Goal: Transaction & Acquisition: Purchase product/service

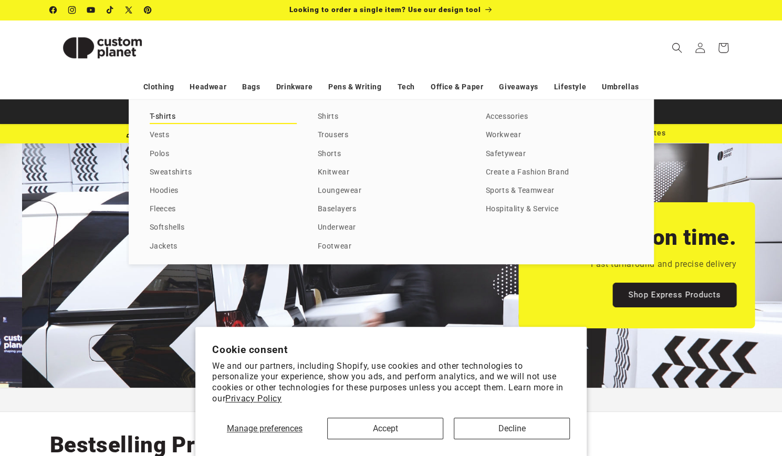
click at [158, 112] on link "T-shirts" at bounding box center [223, 117] width 147 height 14
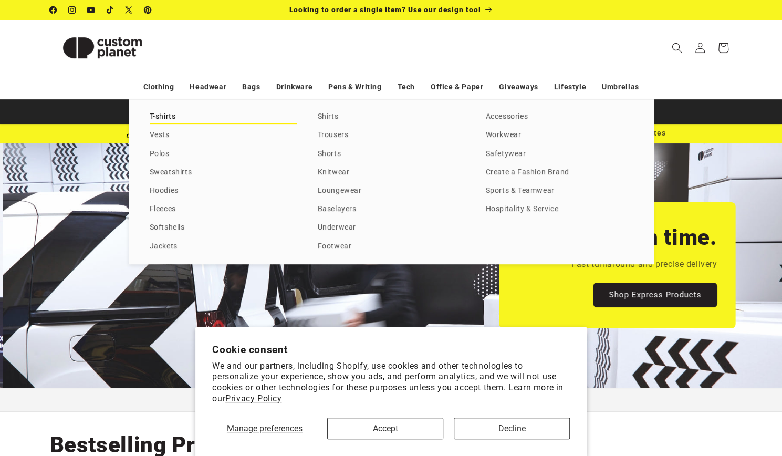
scroll to position [0, 781]
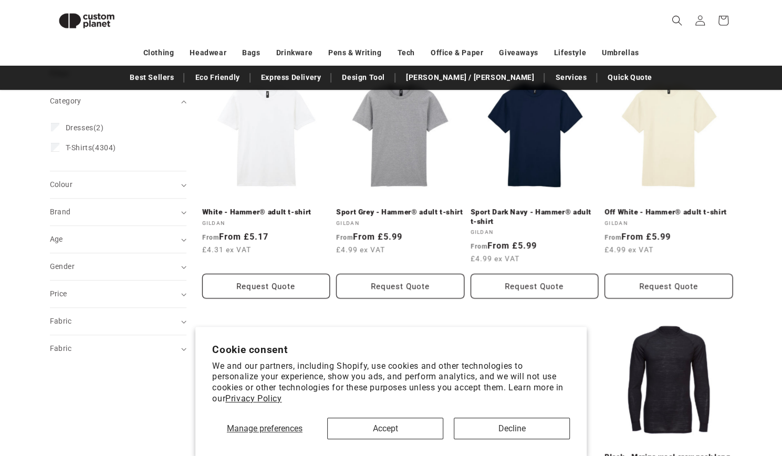
scroll to position [133, 0]
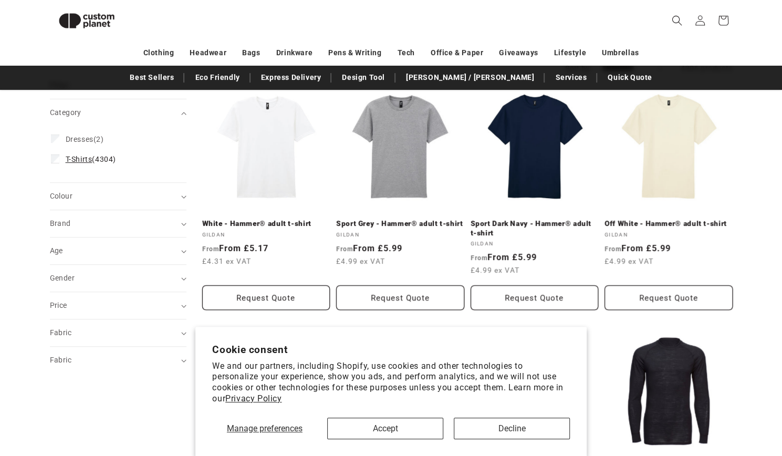
click at [60, 159] on label "T-Shirts (4304) T-Shirts (4304 products)" at bounding box center [115, 159] width 128 height 20
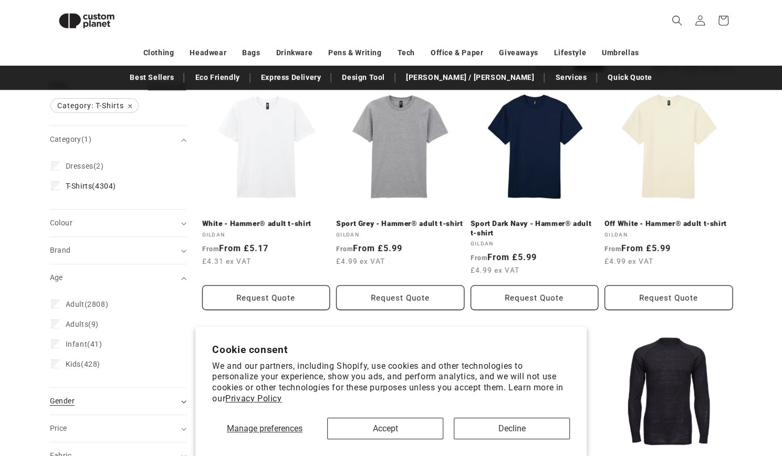
click at [69, 396] on span "Gender (0)" at bounding box center [62, 400] width 25 height 8
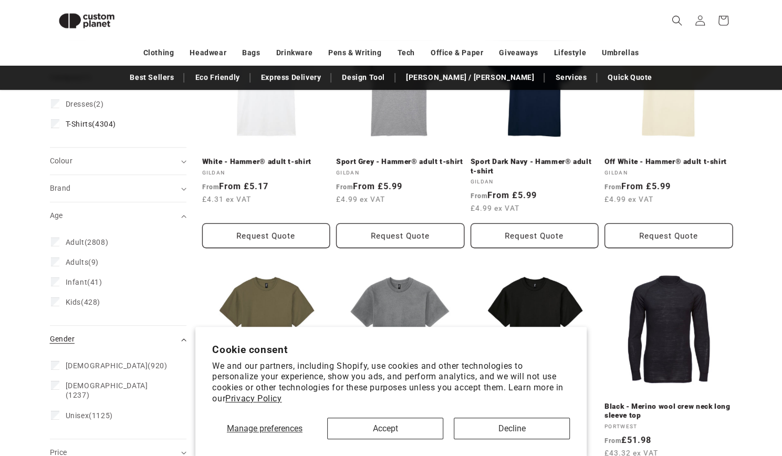
scroll to position [196, 0]
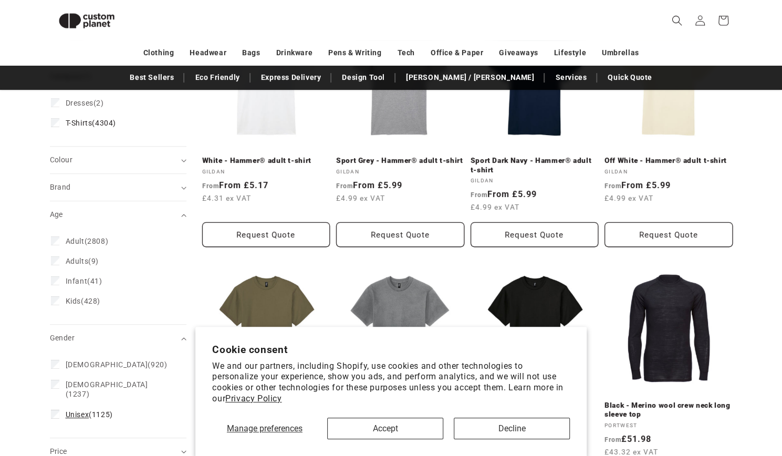
click at [75, 410] on span "Unisex" at bounding box center [78, 414] width 24 height 8
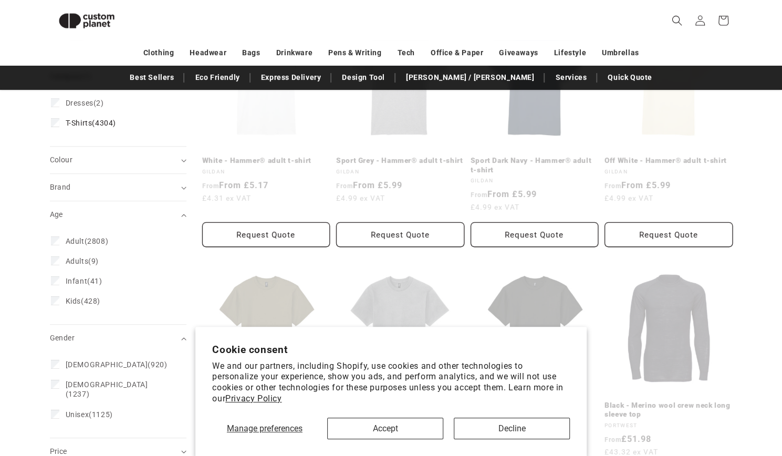
click at [468, 436] on button "Decline" at bounding box center [512, 428] width 116 height 22
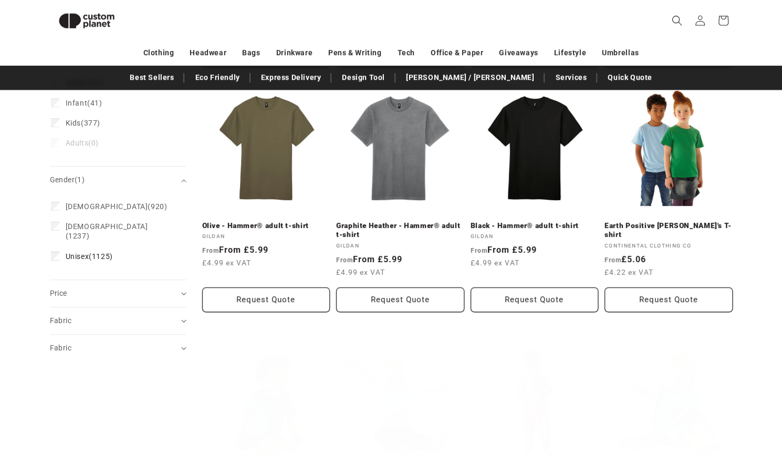
scroll to position [388, 0]
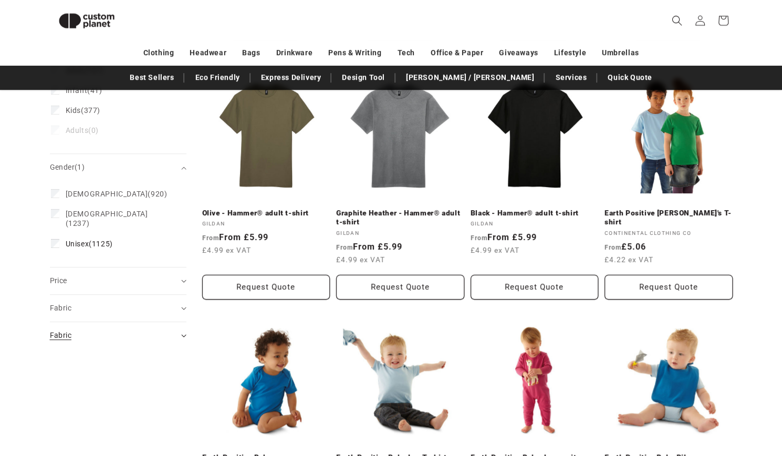
click at [85, 322] on summary "Fabric (0)" at bounding box center [118, 335] width 136 height 27
click at [76, 302] on div "Fabric (0)" at bounding box center [114, 307] width 128 height 11
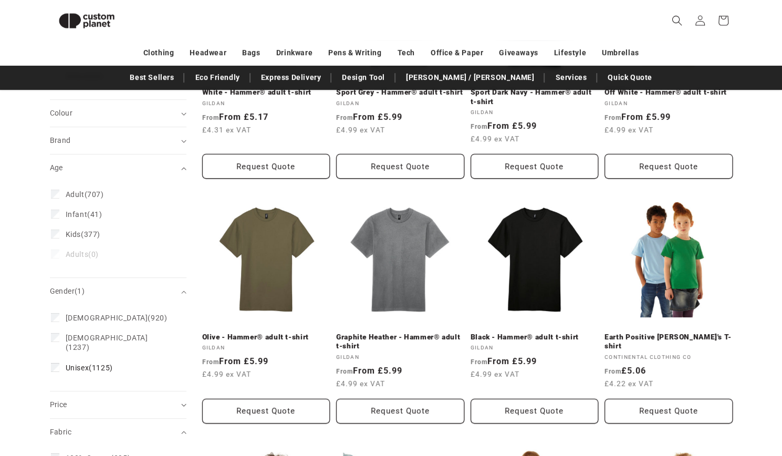
scroll to position [265, 0]
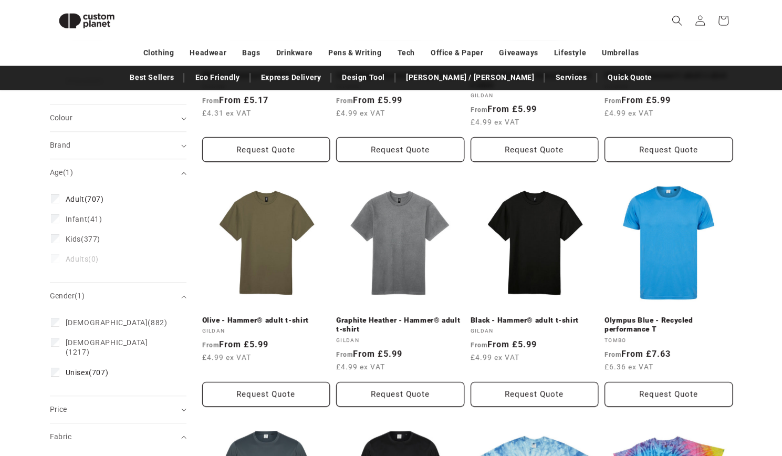
scroll to position [101, 0]
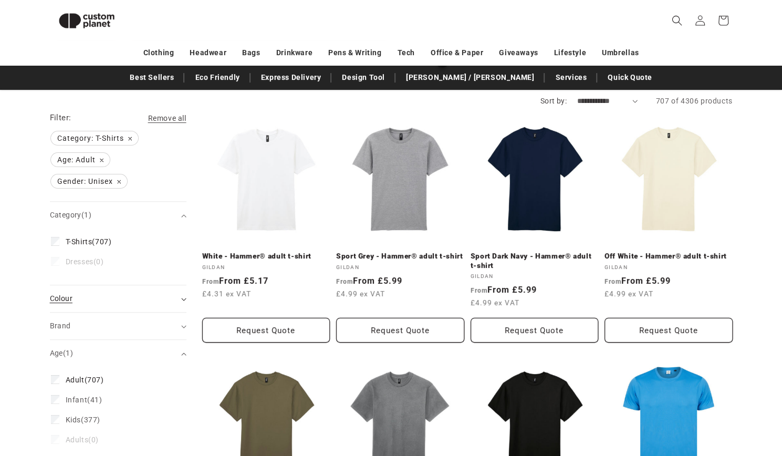
click at [78, 301] on div "Colour (0)" at bounding box center [114, 298] width 128 height 11
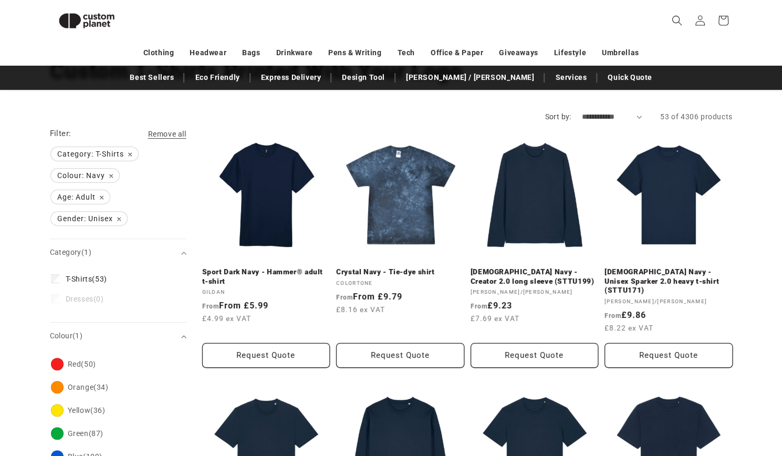
scroll to position [51, 0]
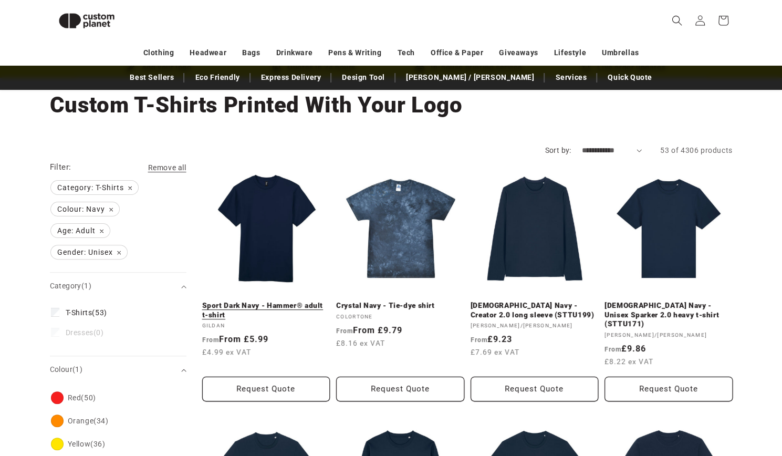
click at [265, 301] on link "Sport Dark Navy - Hammer® adult t-shirt" at bounding box center [266, 310] width 128 height 18
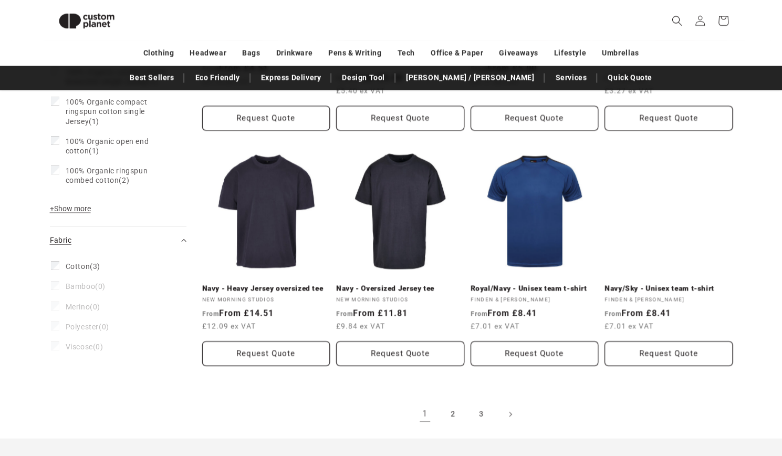
scroll to position [1085, 0]
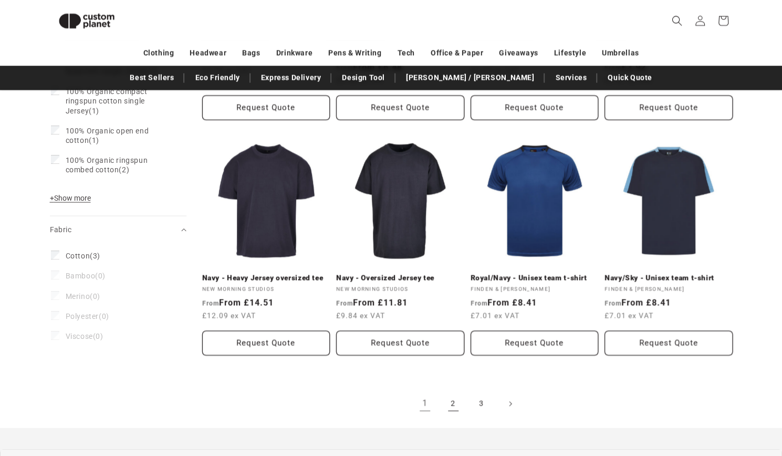
click at [459, 392] on link "2" at bounding box center [452, 403] width 23 height 23
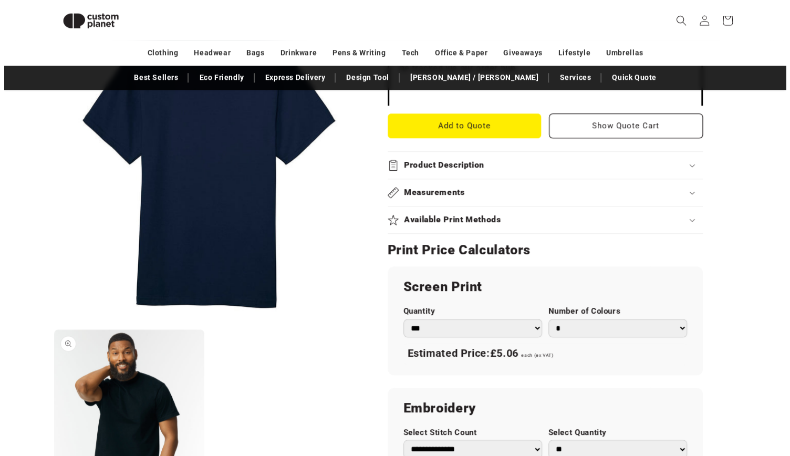
scroll to position [455, 0]
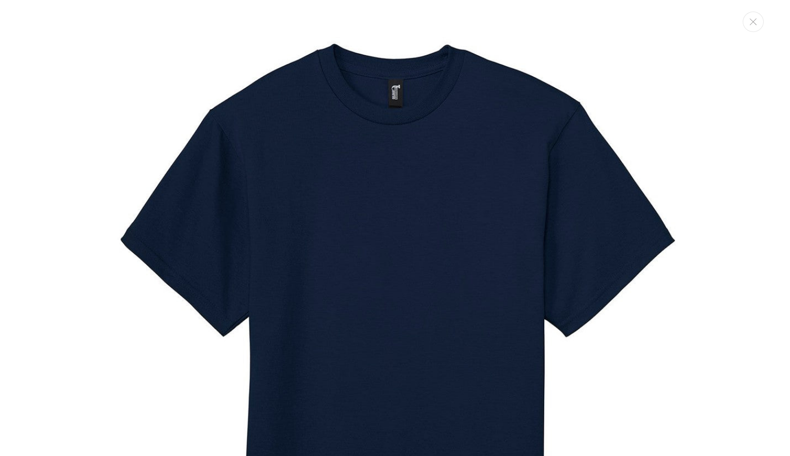
scroll to position [685, 0]
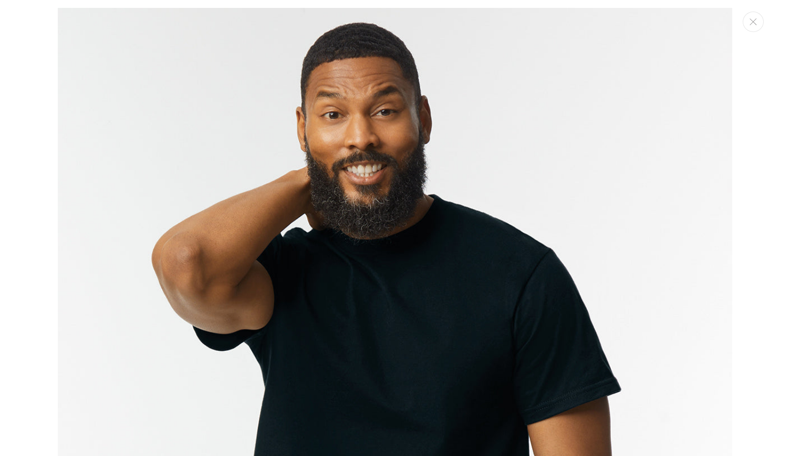
click at [322, 343] on img "Media gallery" at bounding box center [395, 412] width 674 height 809
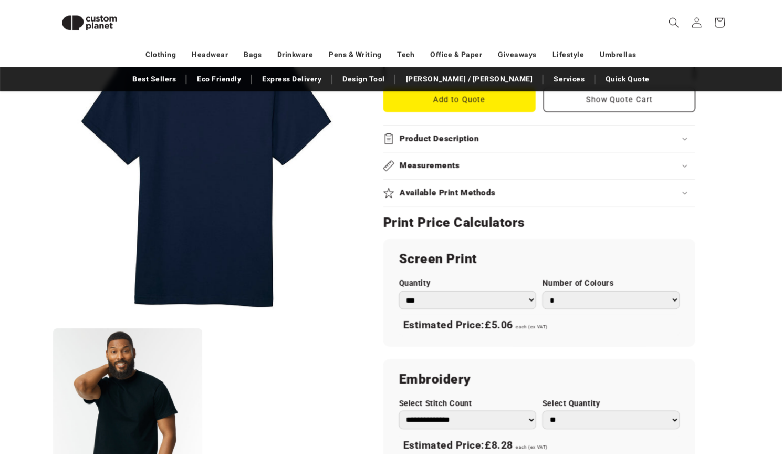
scroll to position [737, 0]
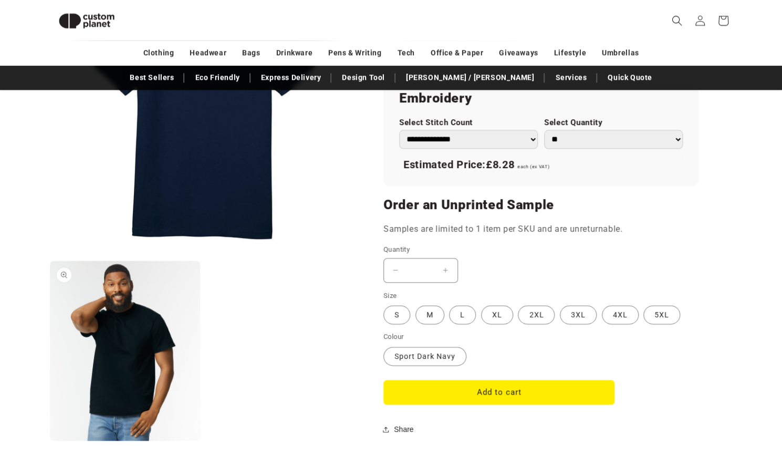
click at [50, 440] on button "Open media 2 in modal" at bounding box center [50, 440] width 0 height 0
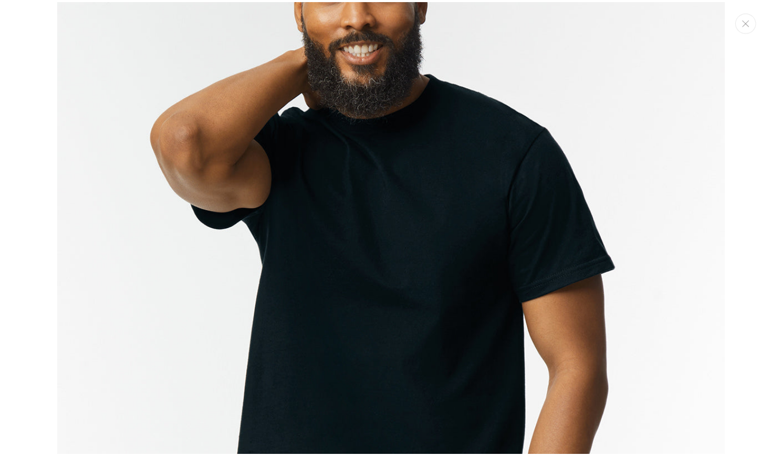
scroll to position [804, 0]
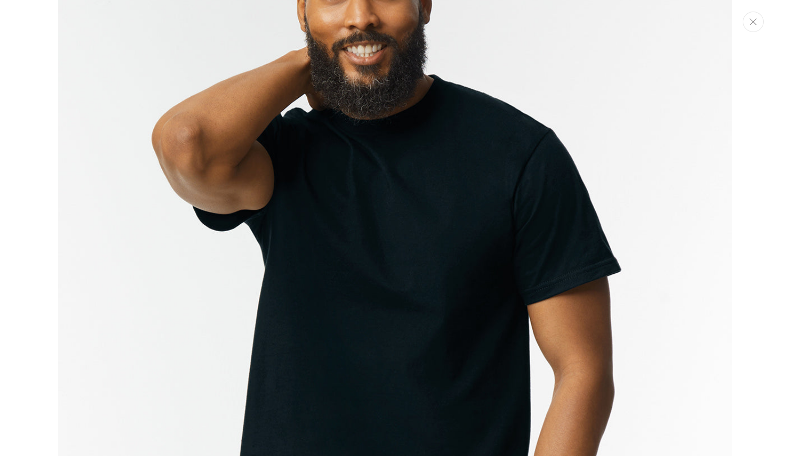
click at [751, 25] on icon "Close" at bounding box center [752, 21] width 7 height 7
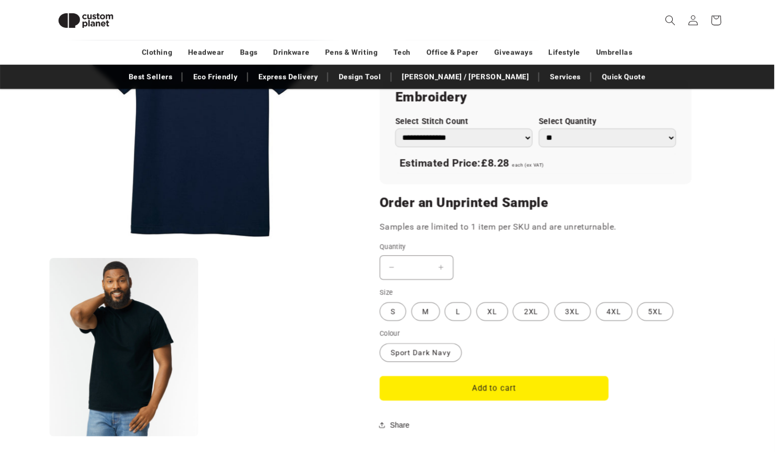
scroll to position [796, 0]
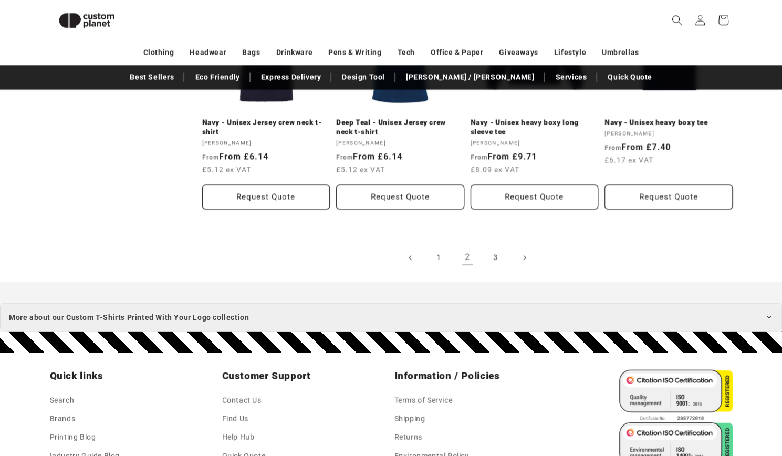
scroll to position [1213, 0]
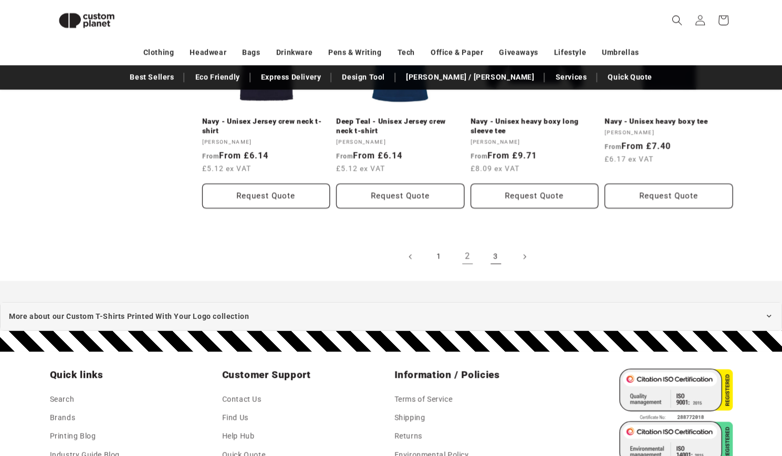
click at [492, 254] on link "3" at bounding box center [495, 256] width 23 height 23
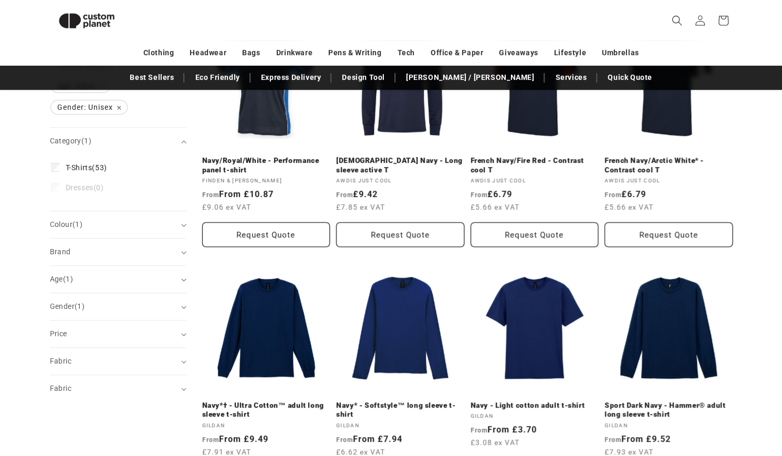
scroll to position [0, 0]
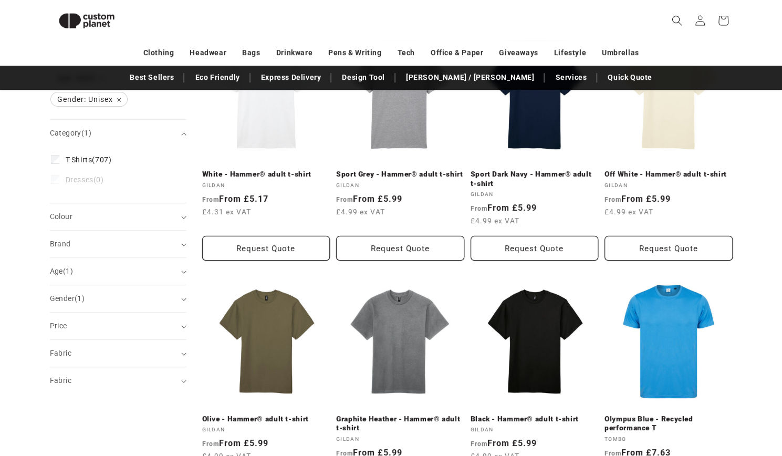
scroll to position [181, 0]
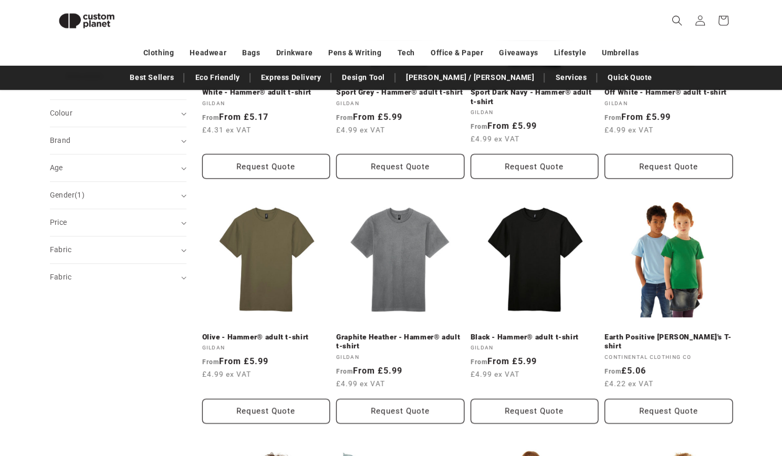
scroll to position [196, 0]
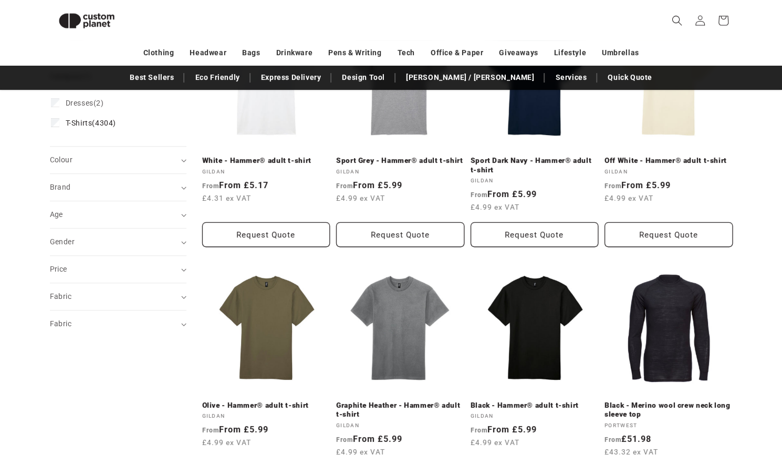
scroll to position [133, 0]
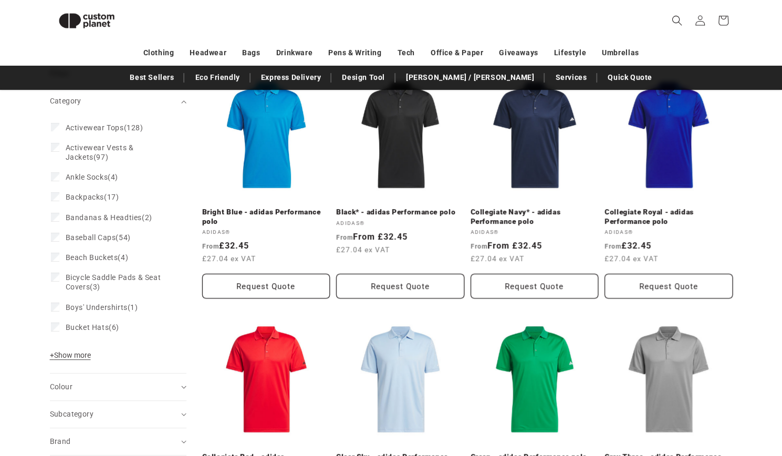
scroll to position [172, 0]
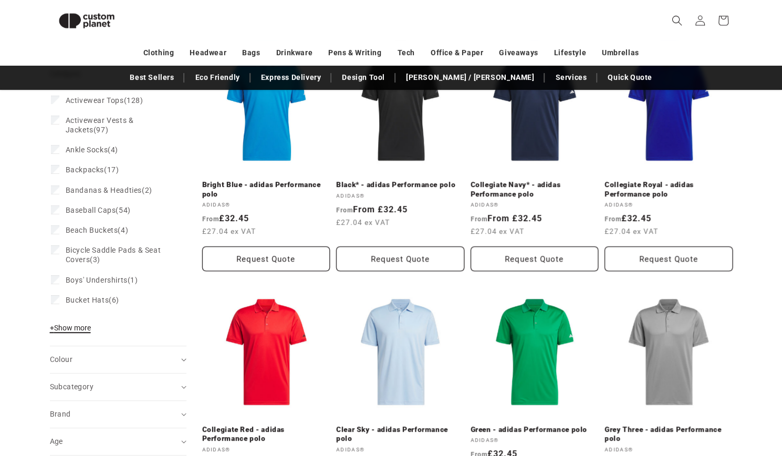
click at [61, 328] on span "+ Show more" at bounding box center [70, 327] width 41 height 8
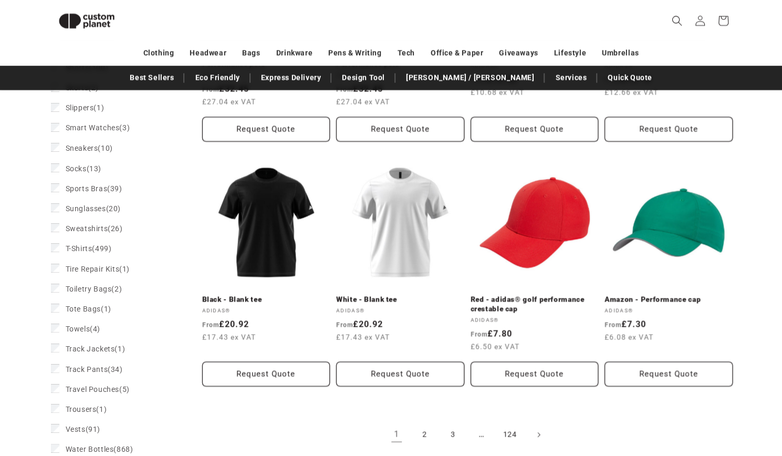
scroll to position [1036, 0]
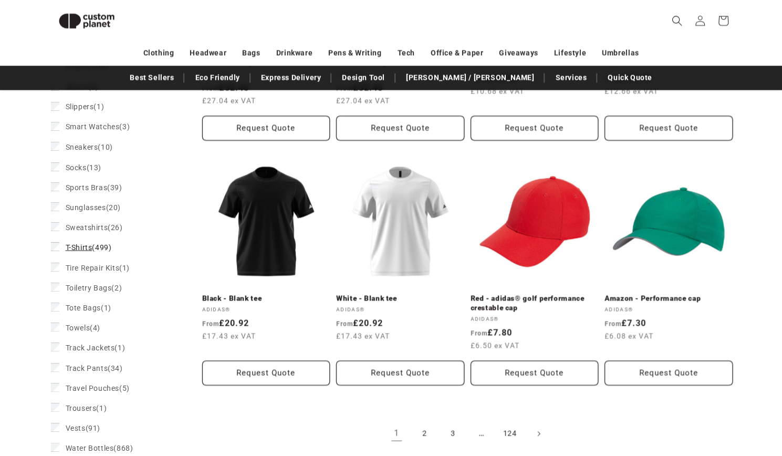
click at [55, 257] on label "T-Shirts (499) T-Shirts (499 products)" at bounding box center [115, 247] width 128 height 20
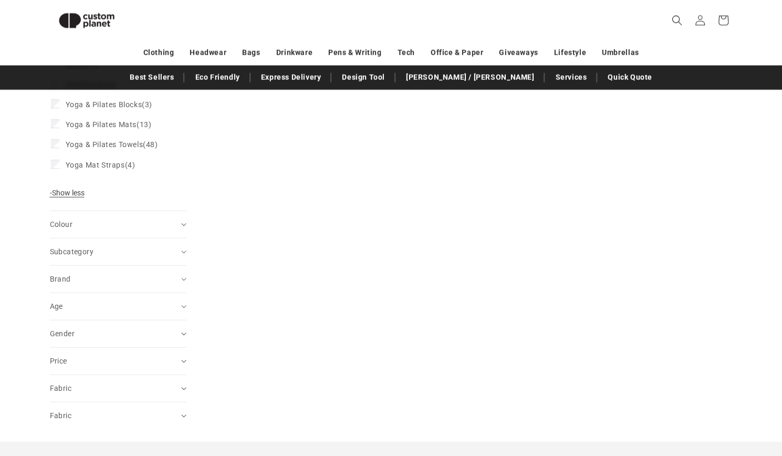
scroll to position [1477, 0]
click at [86, 346] on summary "Gender (0)" at bounding box center [118, 332] width 136 height 27
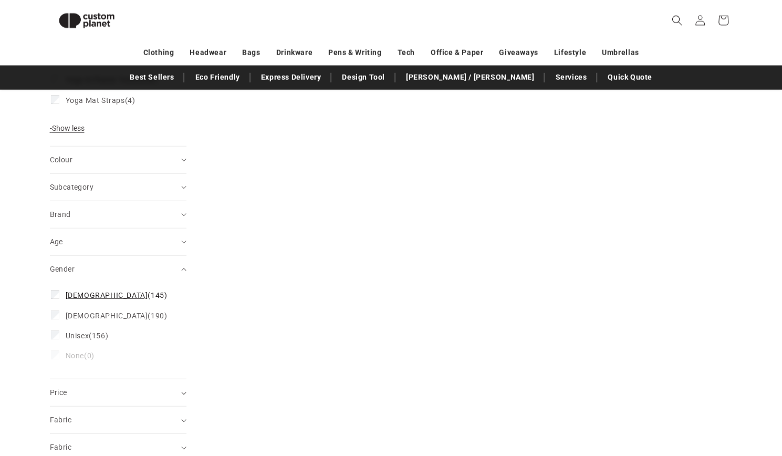
scroll to position [1549, 0]
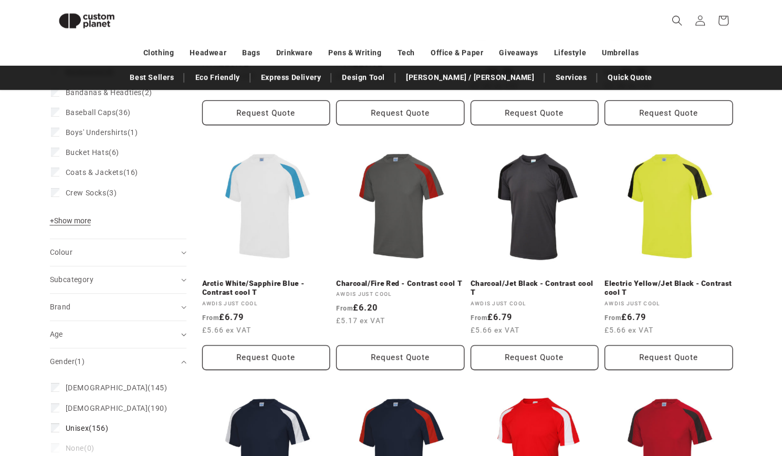
scroll to position [316, 0]
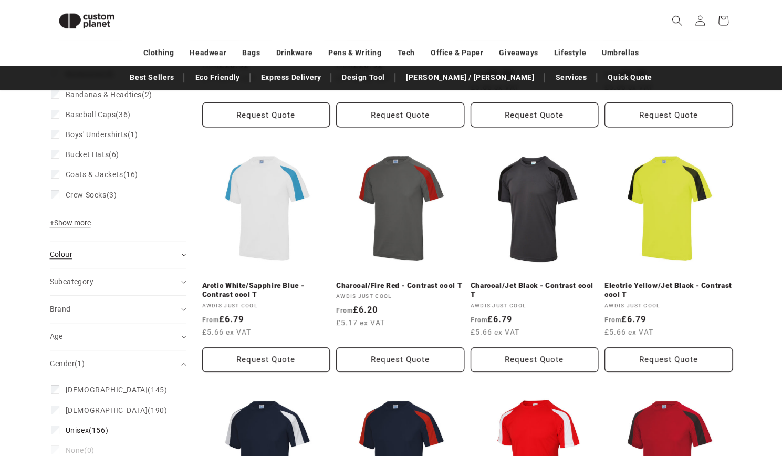
click at [66, 253] on span "Colour (0)" at bounding box center [61, 254] width 23 height 8
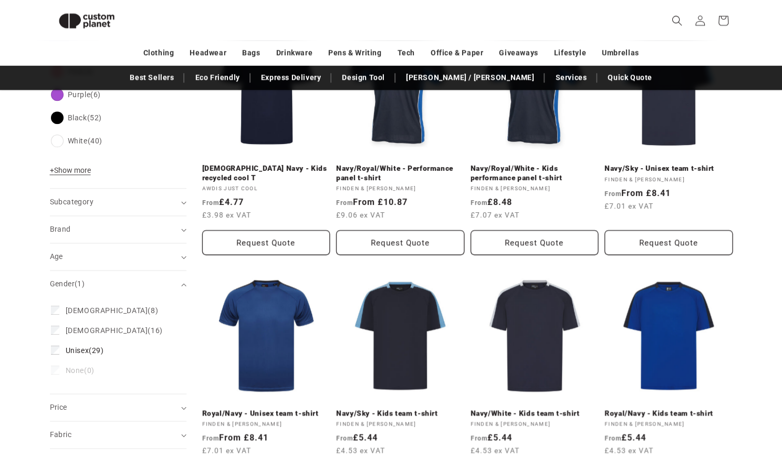
scroll to position [682, 0]
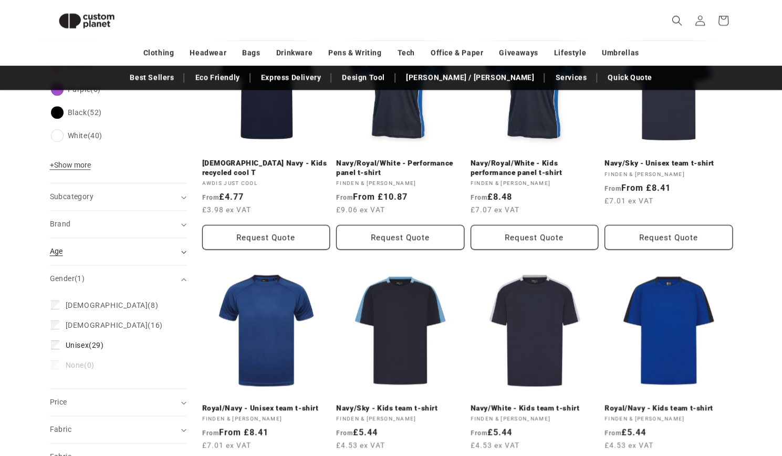
click at [89, 244] on summary "Age (0)" at bounding box center [118, 251] width 136 height 27
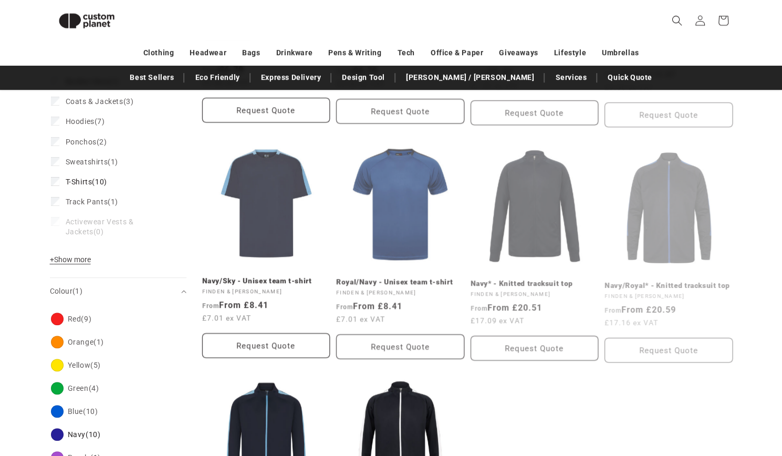
scroll to position [323, 0]
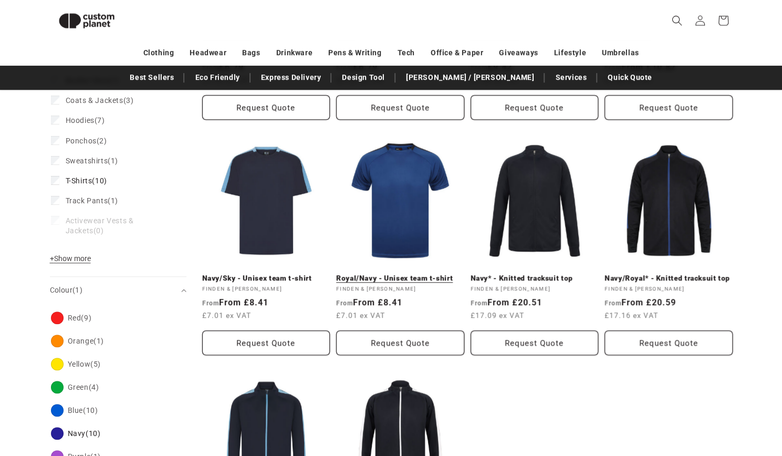
click at [389, 274] on link "Royal/Navy - Unisex team t-shirt" at bounding box center [400, 278] width 128 height 9
